Goal: Find specific page/section: Find specific page/section

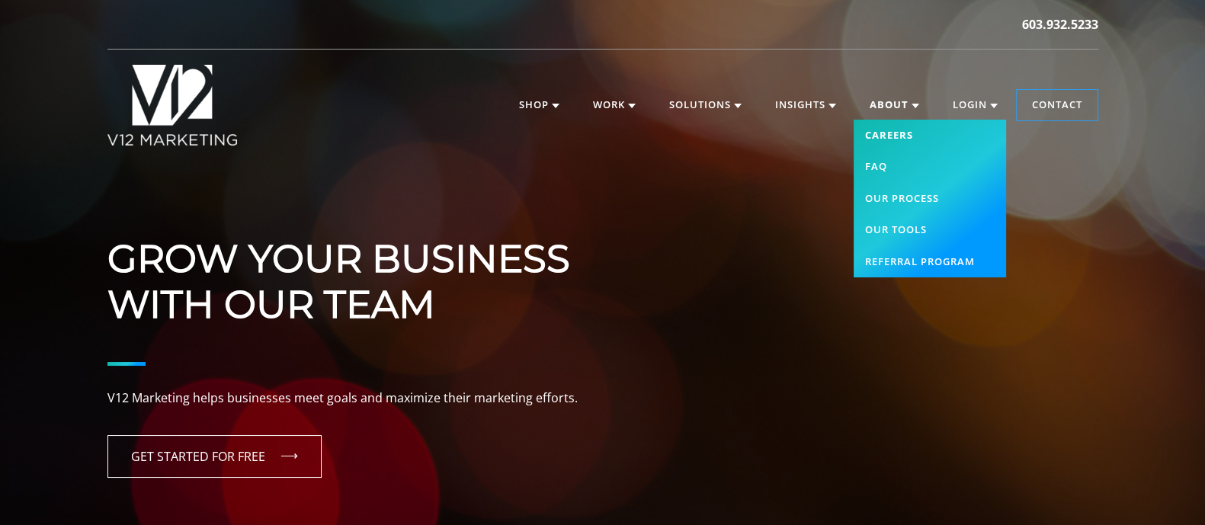
click at [885, 134] on link "Careers" at bounding box center [930, 136] width 152 height 32
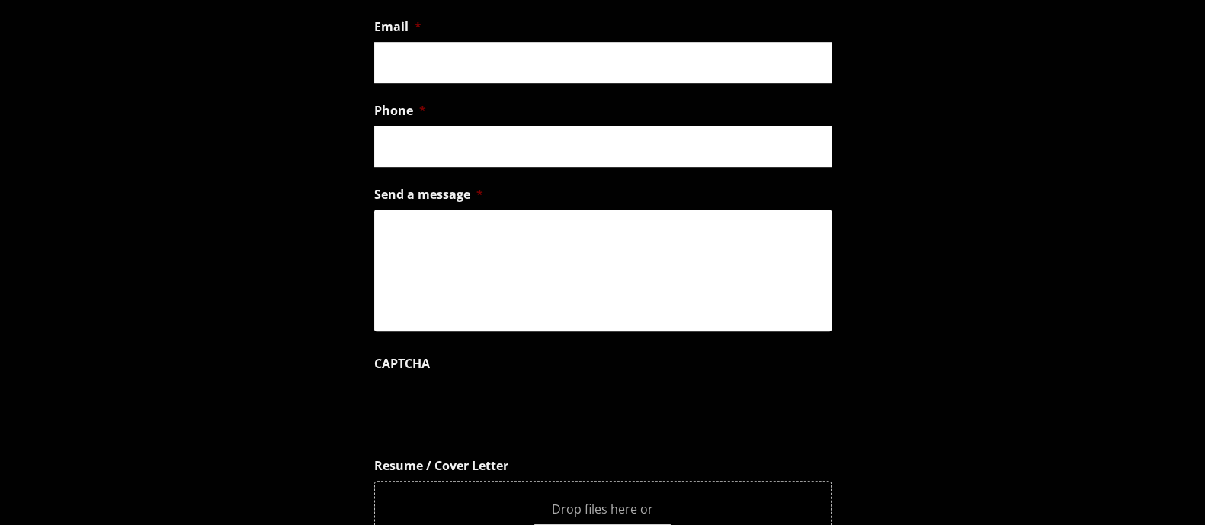
scroll to position [865, 0]
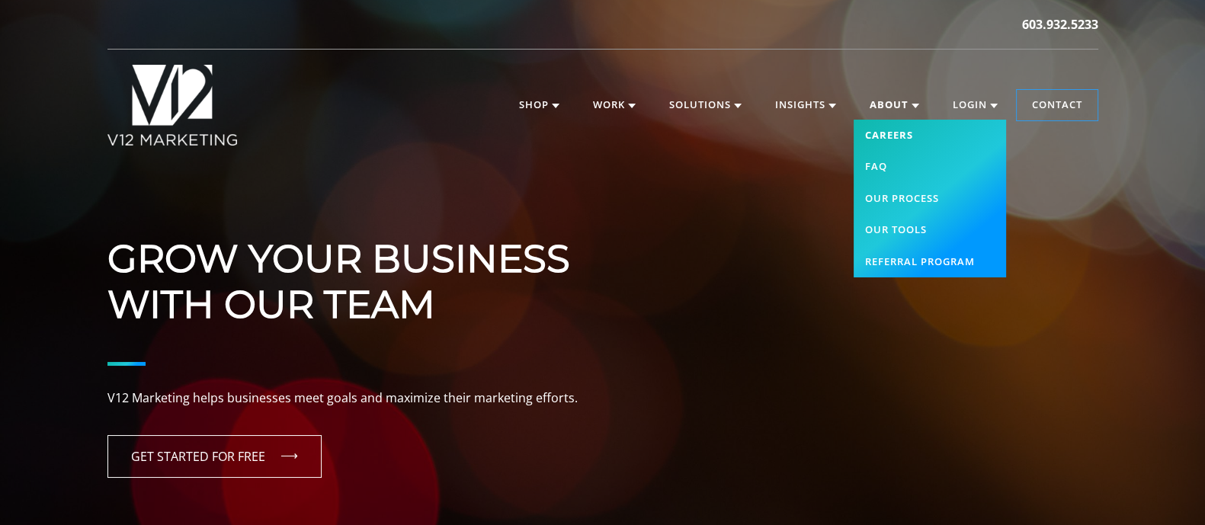
click at [896, 133] on link "Careers" at bounding box center [930, 136] width 152 height 32
